Goal: Transaction & Acquisition: Purchase product/service

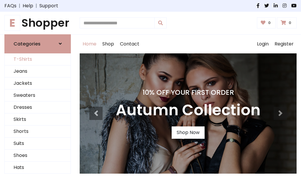
click at [38, 59] on link "T-Shirts" at bounding box center [38, 59] width 66 height 12
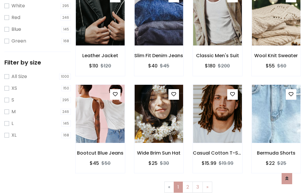
scroll to position [11, 0]
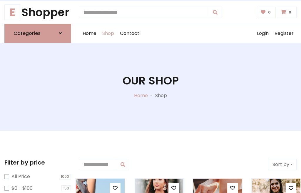
click at [151, 87] on h1 "Our Shop" at bounding box center [151, 80] width 56 height 13
click at [188, 33] on div "Home Shop Contact Log out Login Register" at bounding box center [188, 33] width 217 height 19
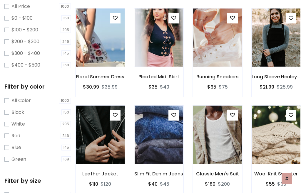
click at [217, 48] on img at bounding box center [217, 37] width 58 height 141
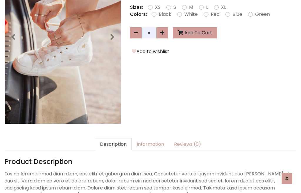
scroll to position [144, 0]
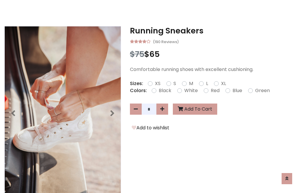
click at [213, 31] on h3 "Running Sneakers" at bounding box center [213, 30] width 167 height 9
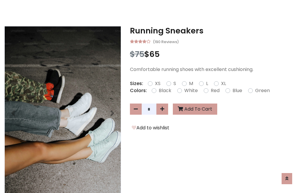
click at [213, 31] on h3 "Running Sneakers" at bounding box center [213, 30] width 167 height 9
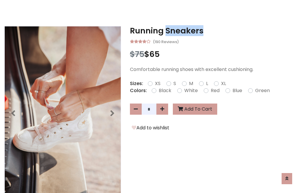
click at [213, 31] on h3 "Running Sneakers" at bounding box center [213, 30] width 167 height 9
